Goal: Check status

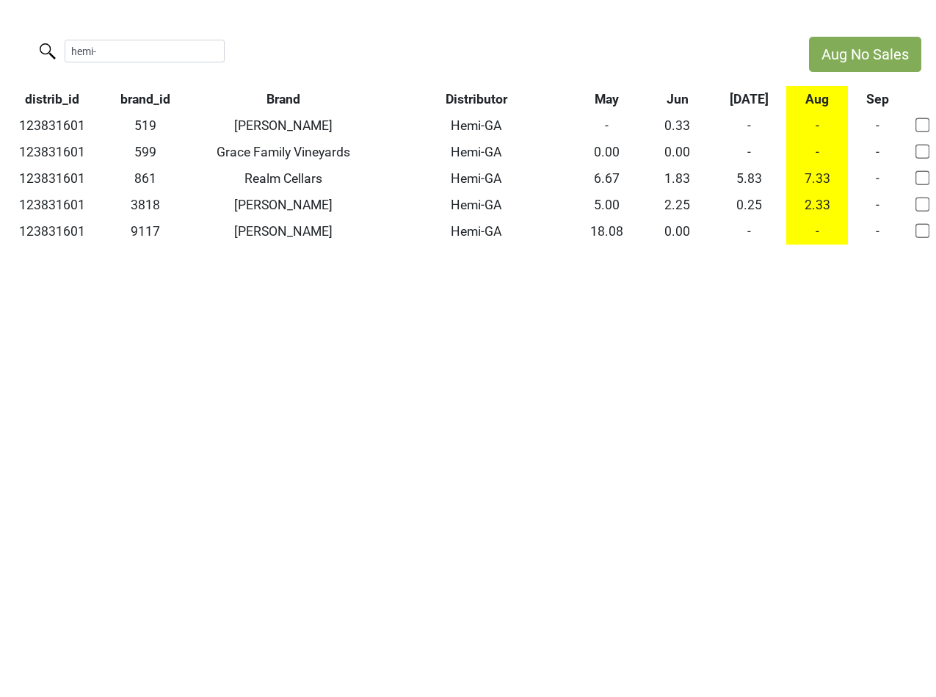
click at [203, 54] on input "hemi-" at bounding box center [145, 51] width 160 height 23
click at [196, 49] on input "hemi-" at bounding box center [145, 51] width 160 height 23
click at [205, 52] on input "hemi-" at bounding box center [145, 51] width 160 height 23
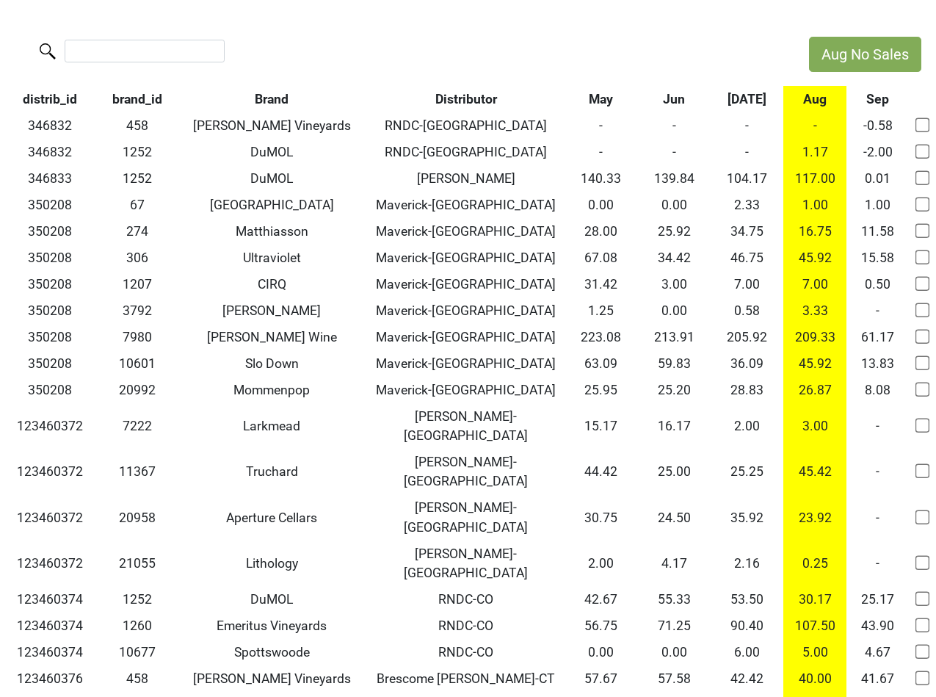
click at [599, 99] on th "May" at bounding box center [601, 99] width 73 height 26
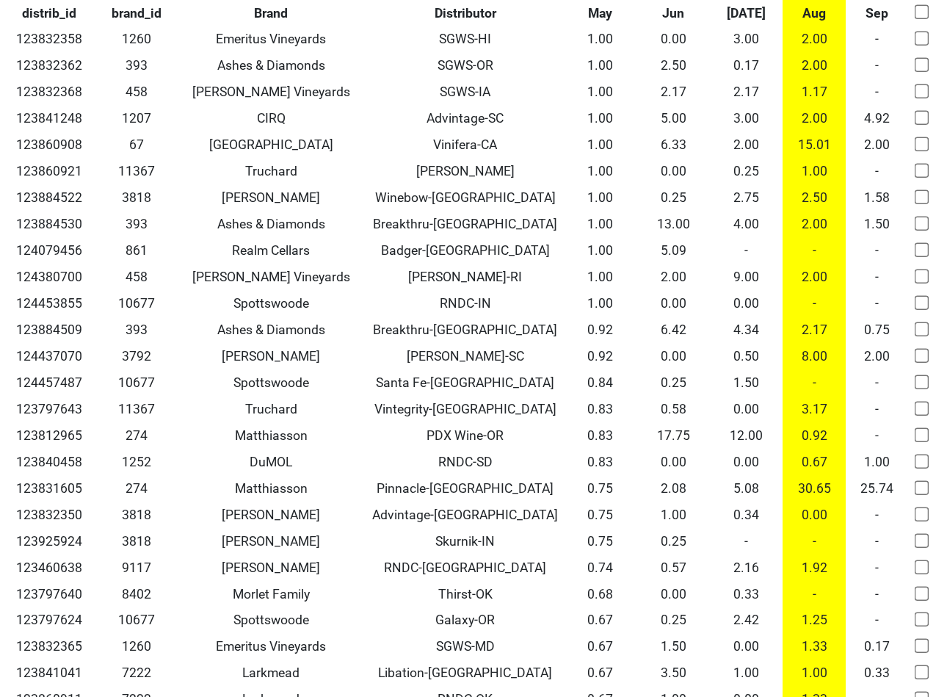
scroll to position [17312, 1]
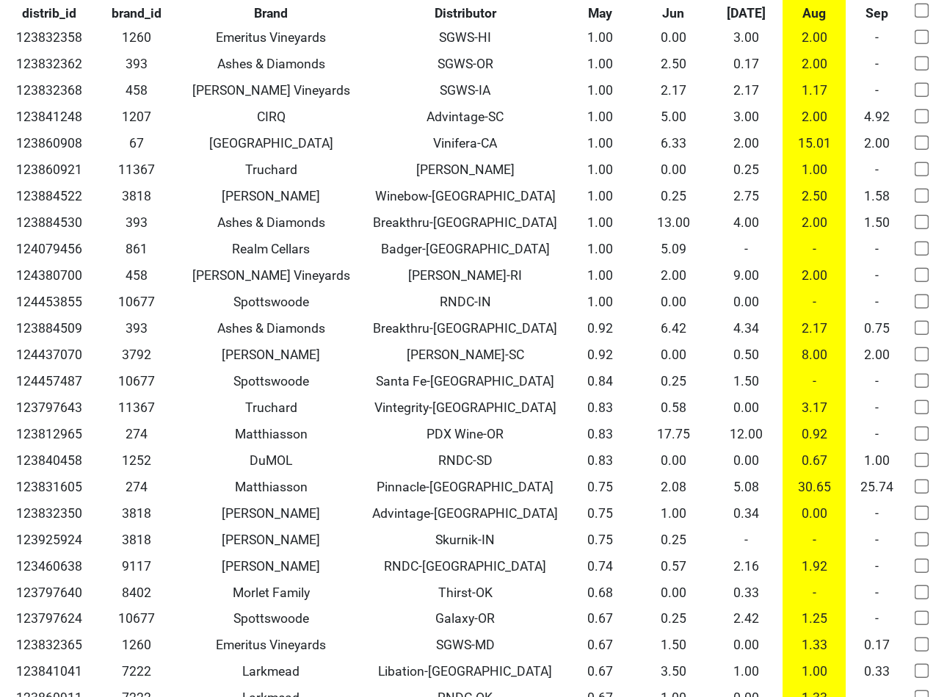
drag, startPoint x: 735, startPoint y: 342, endPoint x: 744, endPoint y: 342, distance: 9.6
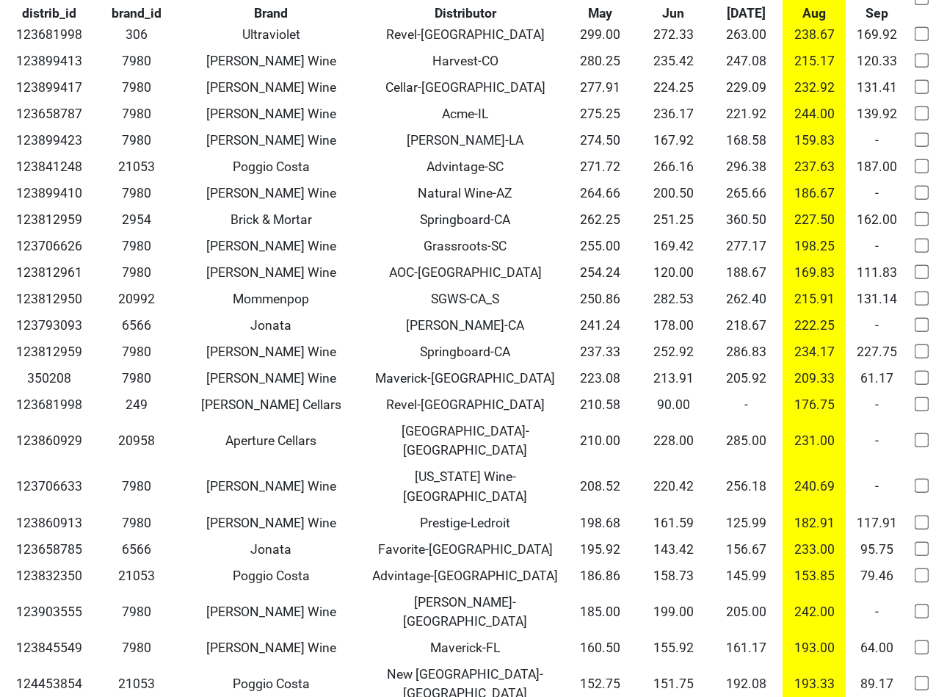
scroll to position [0, 1]
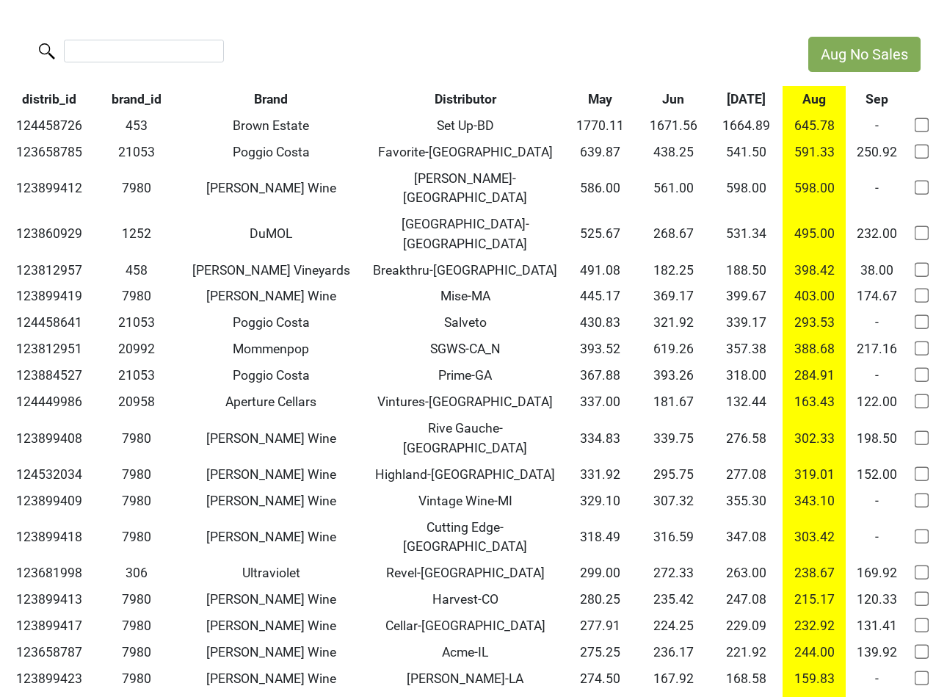
click at [748, 101] on th "[DATE]" at bounding box center [746, 99] width 73 height 26
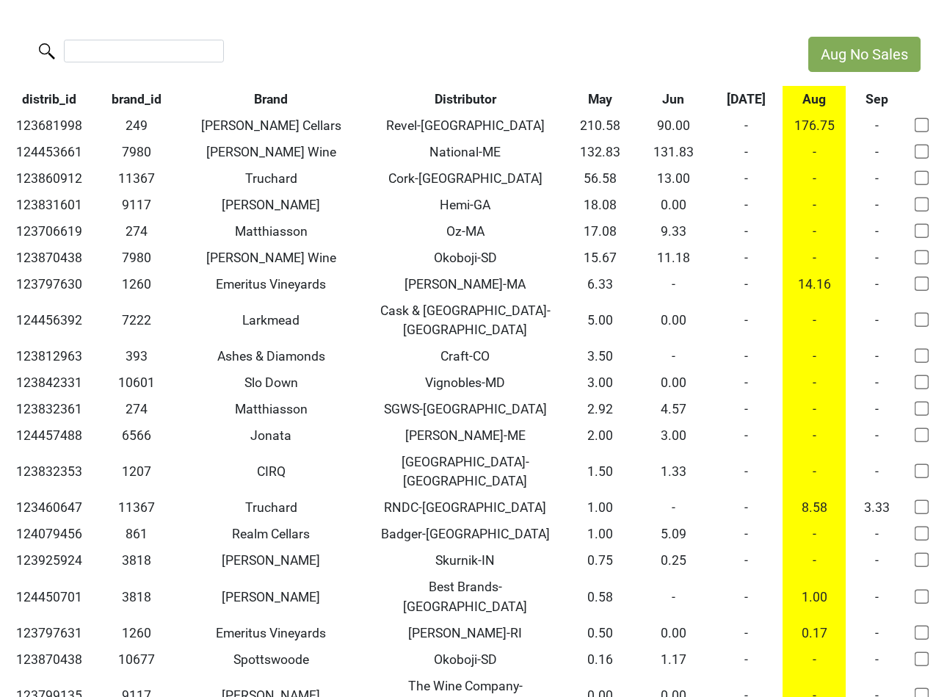
click at [674, 94] on th "Jun" at bounding box center [673, 99] width 73 height 26
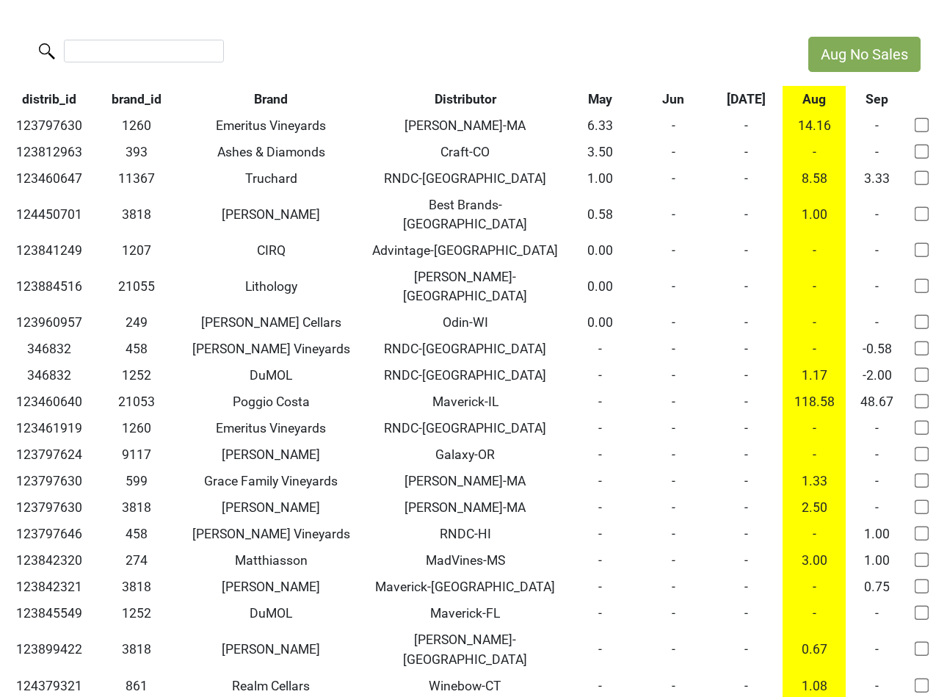
click at [674, 94] on th "Jun" at bounding box center [673, 99] width 73 height 26
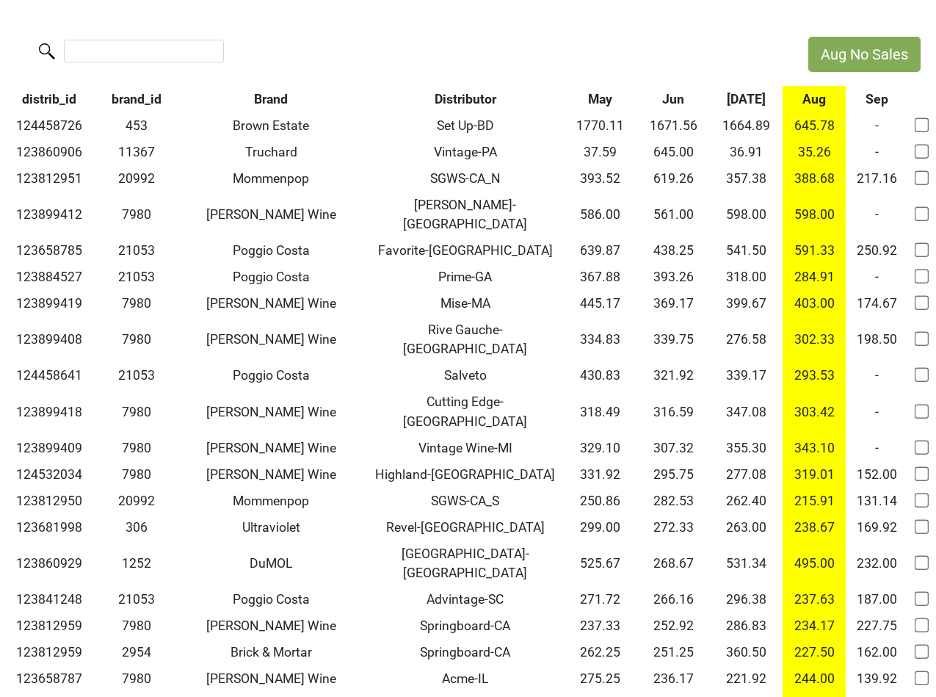
click at [810, 101] on th "Aug" at bounding box center [814, 99] width 62 height 26
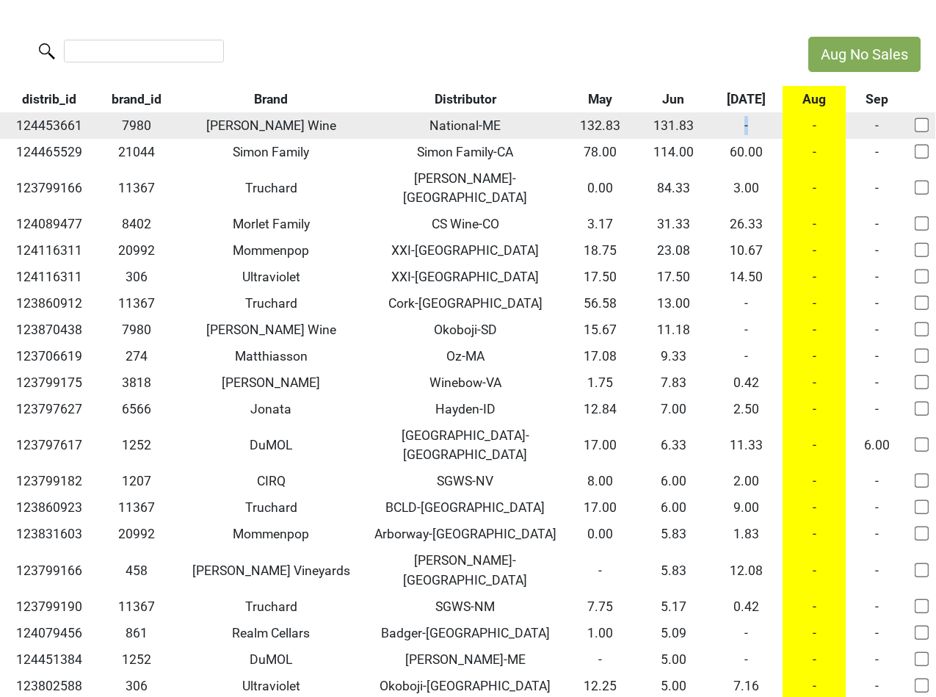
drag, startPoint x: 746, startPoint y: 126, endPoint x: 734, endPoint y: 126, distance: 11.8
click at [734, 126] on td "-" at bounding box center [746, 125] width 73 height 26
click at [750, 127] on td "-" at bounding box center [746, 125] width 73 height 26
